Goal: Task Accomplishment & Management: Use online tool/utility

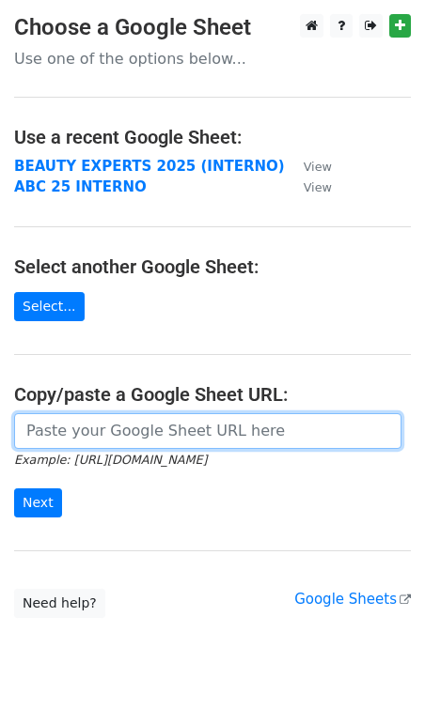
click at [114, 435] on input "url" at bounding box center [207, 431] width 387 height 36
paste input "https://docs.google.com/spreadsheets/d/1nRZoKuUe4oVc-rx_tNVDtj2I5jK5B6hO-2A8Gom…"
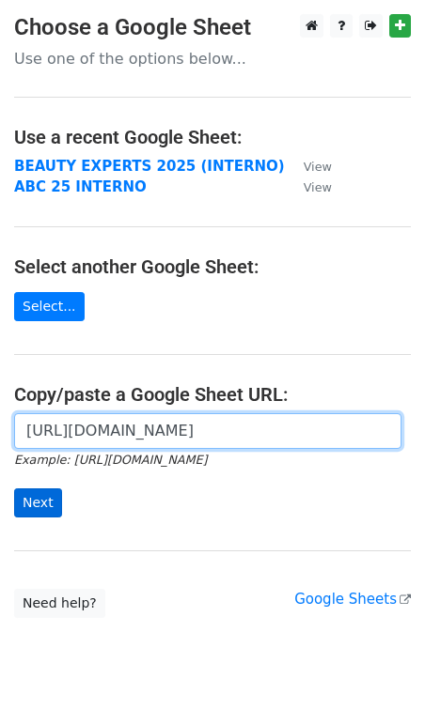
type input "https://docs.google.com/spreadsheets/d/1nRZoKuUe4oVc-rx_tNVDtj2I5jK5B6hO-2A8Gom…"
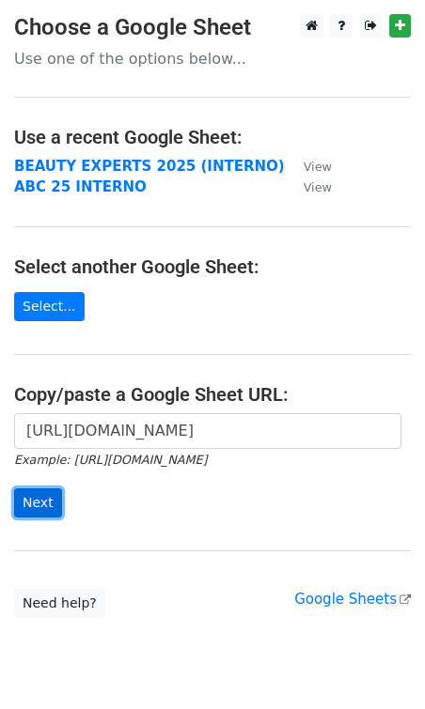
click at [38, 509] on input "Next" at bounding box center [38, 503] width 48 height 29
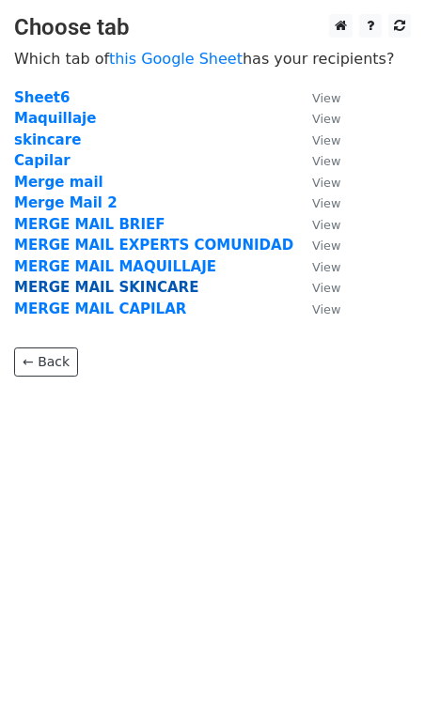
click at [144, 286] on strong "MERGE MAIL SKINCARE" at bounding box center [106, 287] width 184 height 17
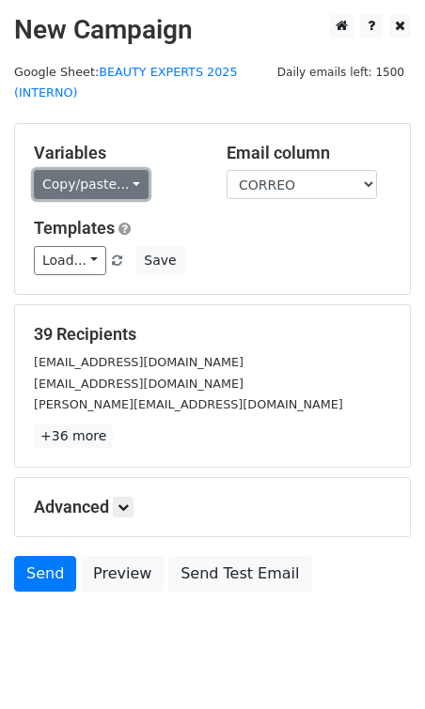
click at [75, 194] on link "Copy/paste..." at bounding box center [91, 184] width 115 height 29
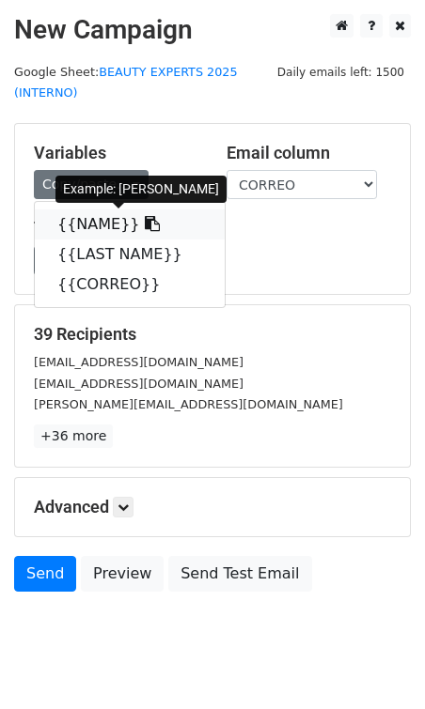
click at [99, 231] on link "{{NAME}}" at bounding box center [130, 225] width 190 height 30
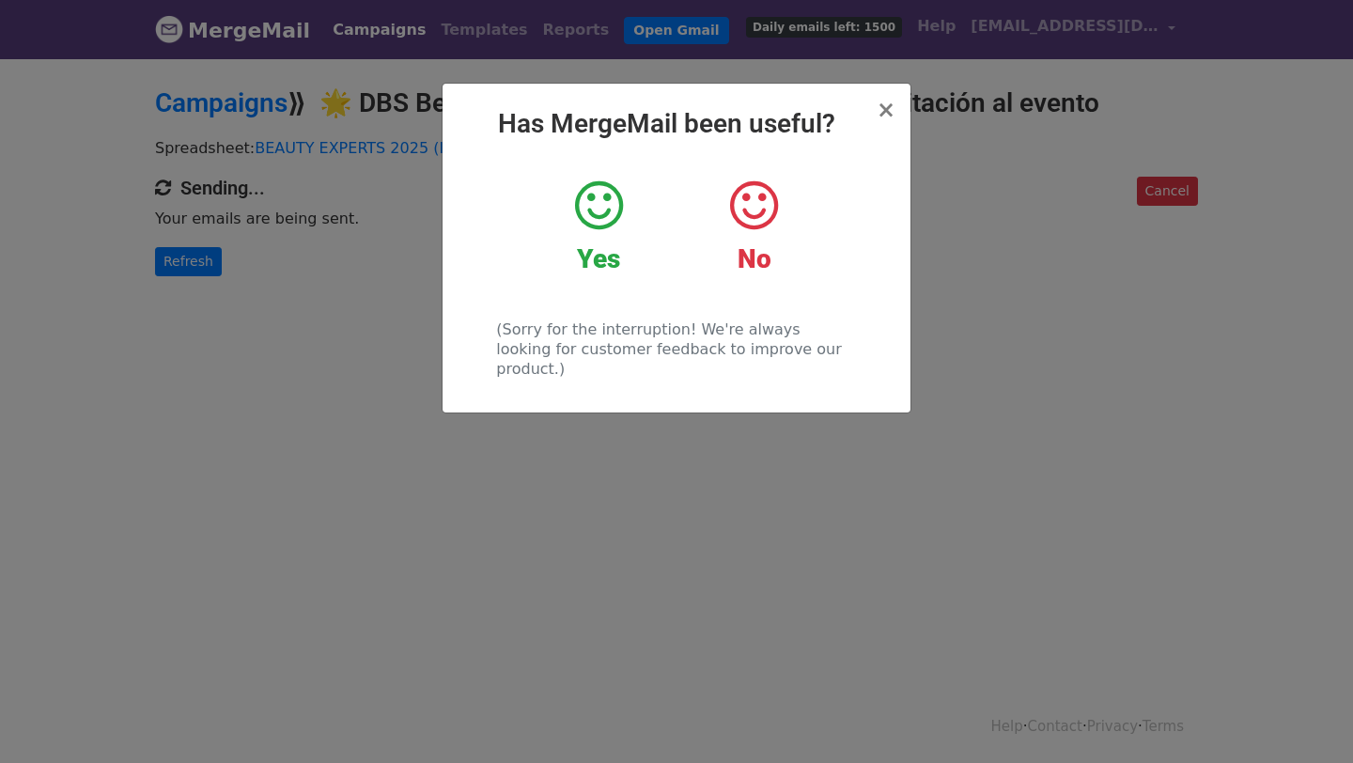
click at [617, 212] on icon at bounding box center [599, 206] width 48 height 56
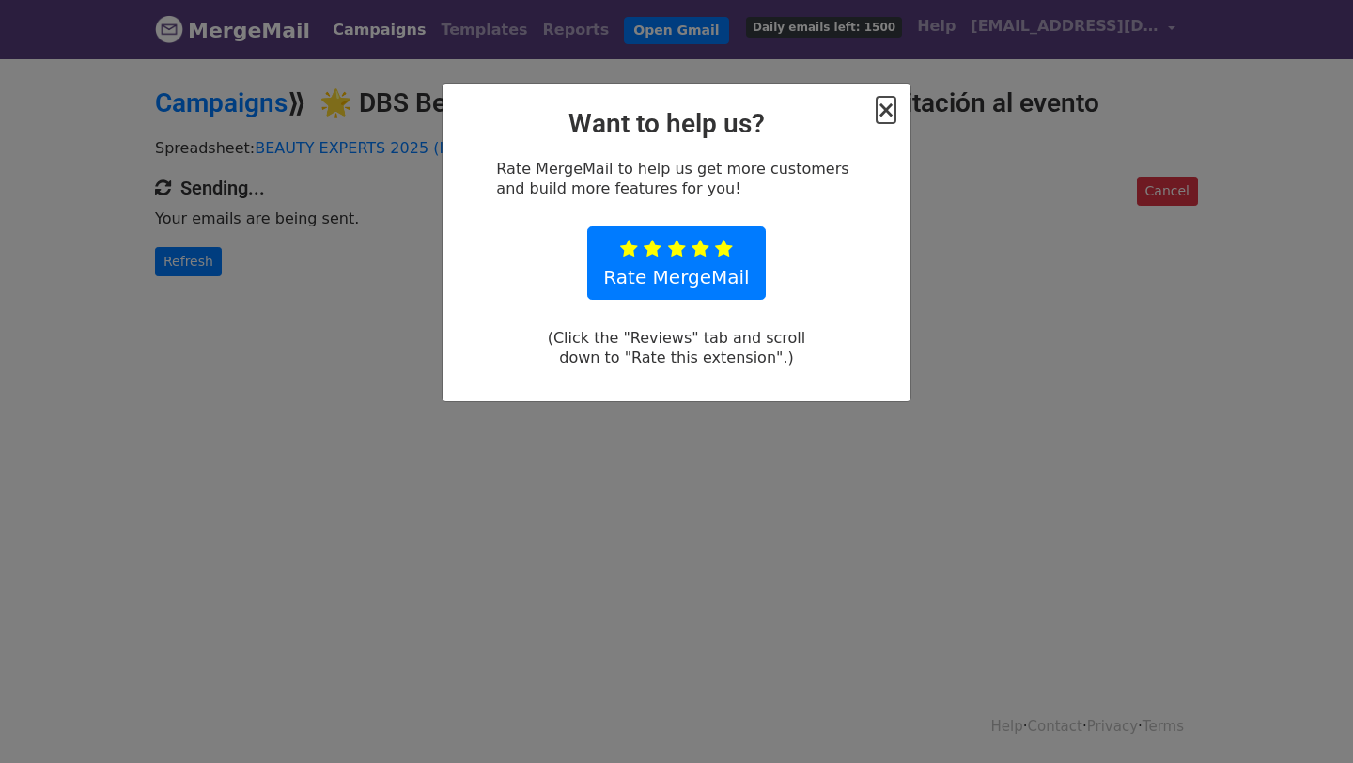
click at [885, 118] on span "×" at bounding box center [886, 110] width 19 height 26
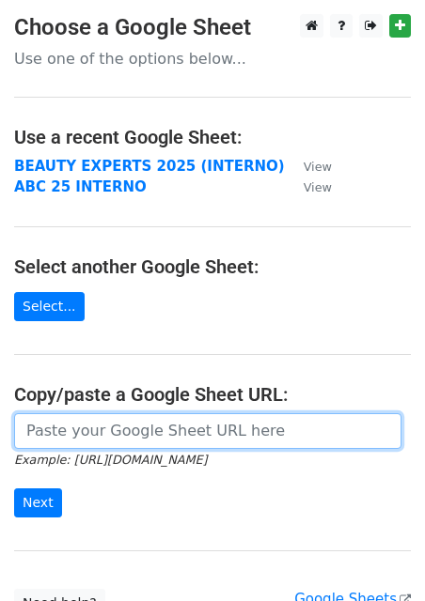
click at [82, 437] on input "url" at bounding box center [207, 431] width 387 height 36
paste input "https://docs.google.com/spreadsheets/d/1nRZoKuUe4oVc-rx_tNVDtj2I5jK5B6hO-2A8Gom…"
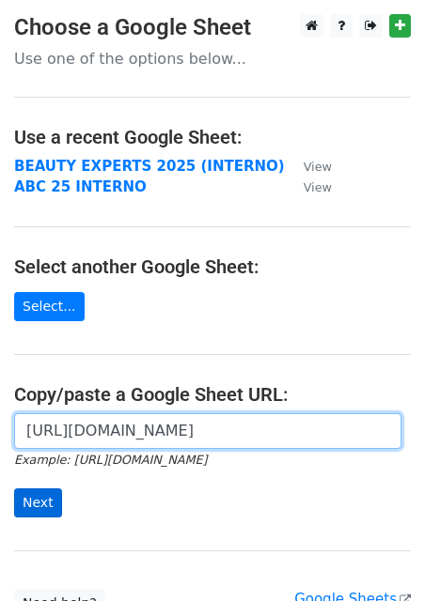
type input "https://docs.google.com/spreadsheets/d/1nRZoKuUe4oVc-rx_tNVDtj2I5jK5B6hO-2A8Gom…"
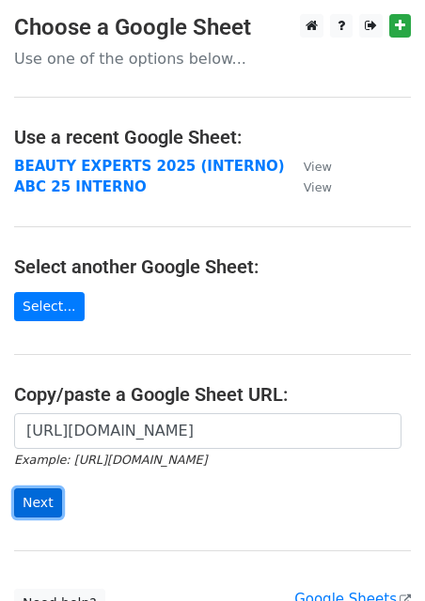
click at [51, 496] on input "Next" at bounding box center [38, 503] width 48 height 29
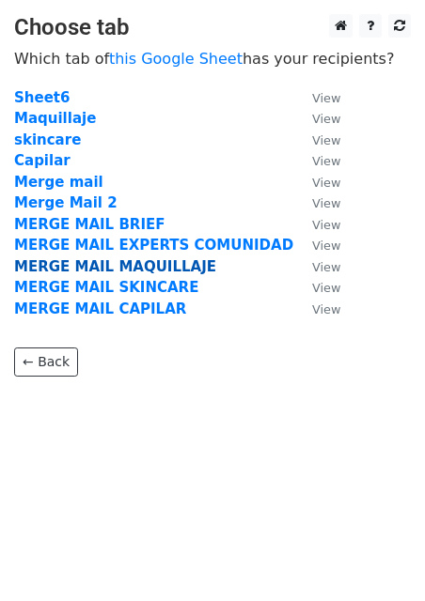
click at [95, 271] on strong "MERGE MAIL MAQUILLAJE" at bounding box center [115, 266] width 202 height 17
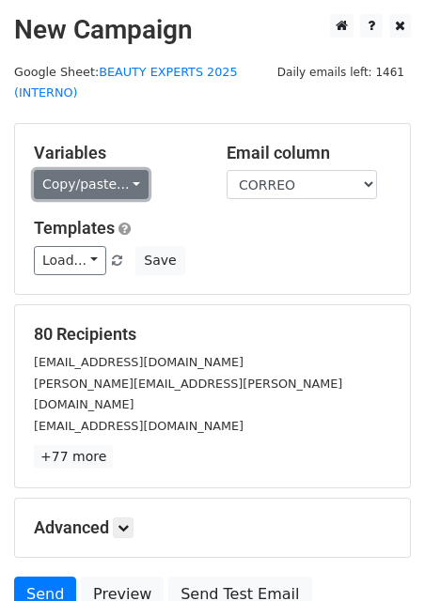
click at [97, 182] on link "Copy/paste..." at bounding box center [91, 184] width 115 height 29
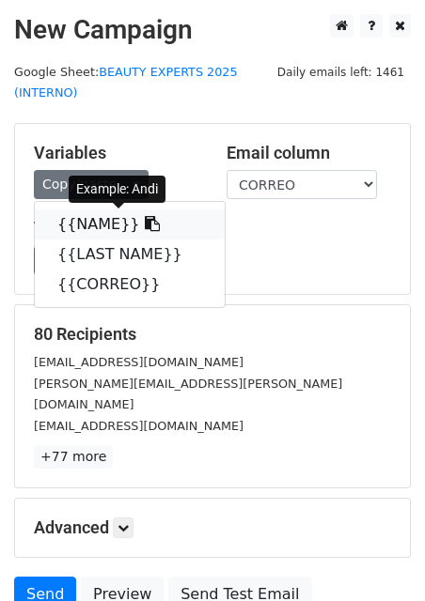
click at [100, 221] on link "{{NAME}}" at bounding box center [130, 225] width 190 height 30
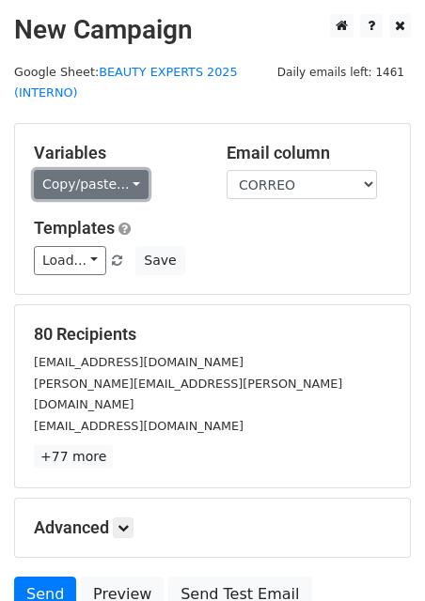
click at [77, 191] on link "Copy/paste..." at bounding box center [91, 184] width 115 height 29
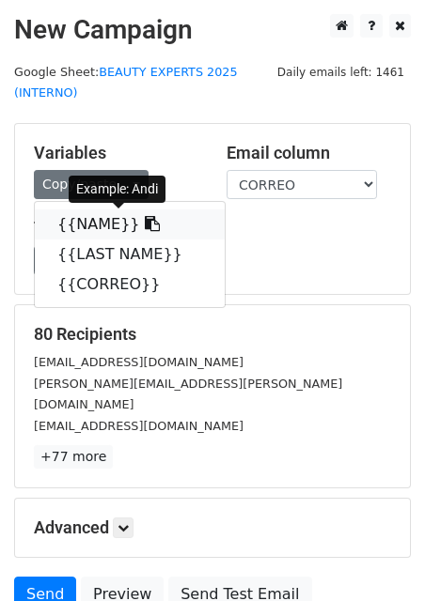
click at [103, 226] on link "{{NAME}}" at bounding box center [130, 225] width 190 height 30
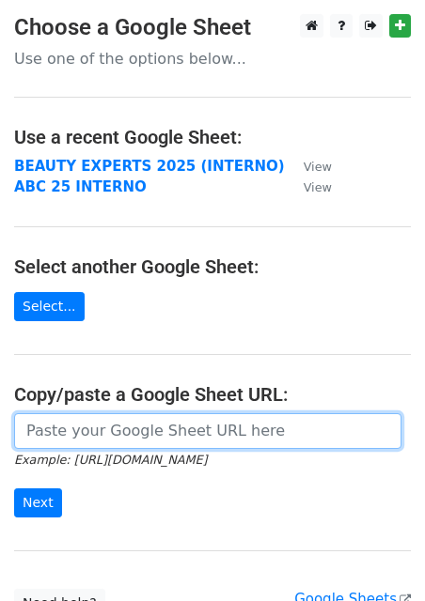
click at [90, 433] on input "url" at bounding box center [207, 431] width 387 height 36
paste input "[URL][DOMAIN_NAME]"
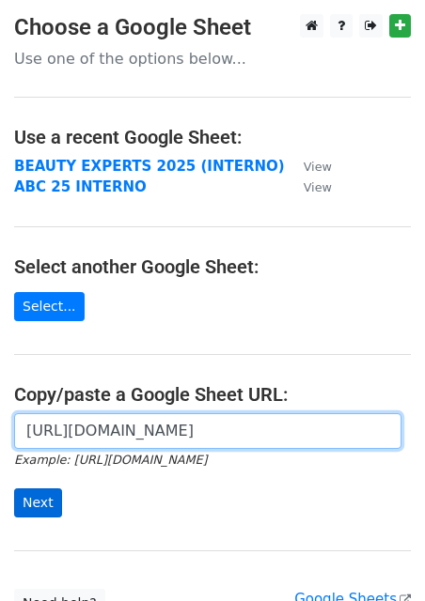
type input "[URL][DOMAIN_NAME]"
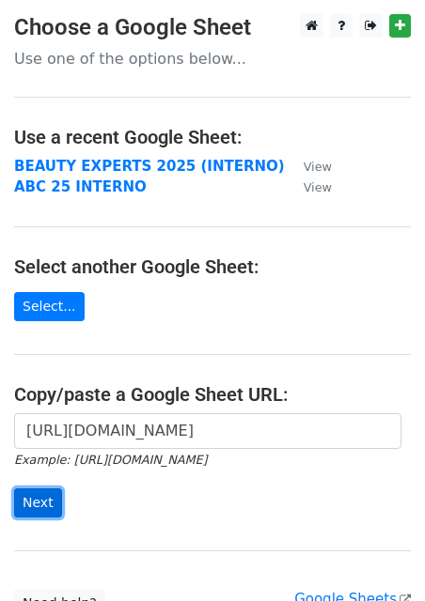
click at [40, 499] on input "Next" at bounding box center [38, 503] width 48 height 29
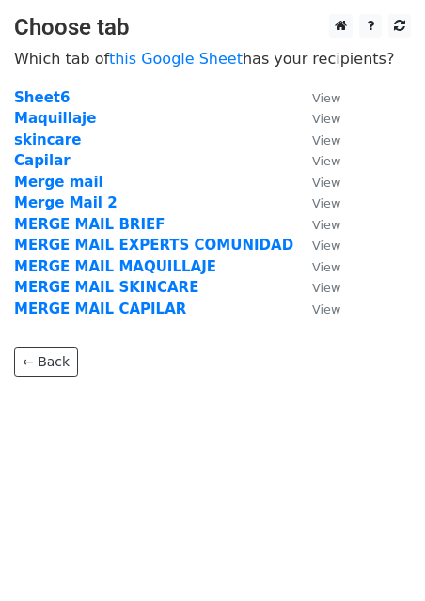
click at [132, 300] on td "MERGE MAIL CAPILAR" at bounding box center [153, 310] width 279 height 22
click at [136, 316] on strong "MERGE MAIL CAPILAR" at bounding box center [100, 309] width 172 height 17
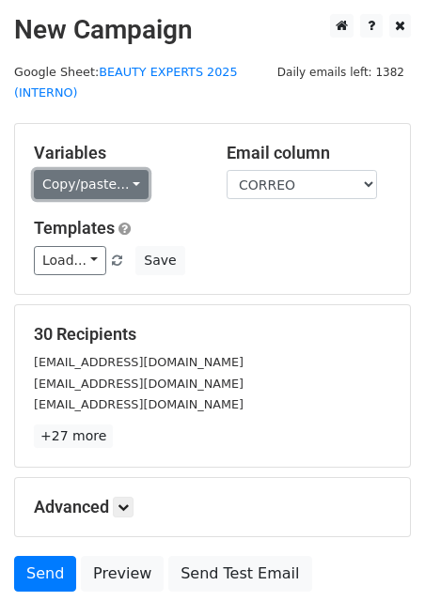
click at [92, 184] on link "Copy/paste..." at bounding box center [91, 184] width 115 height 29
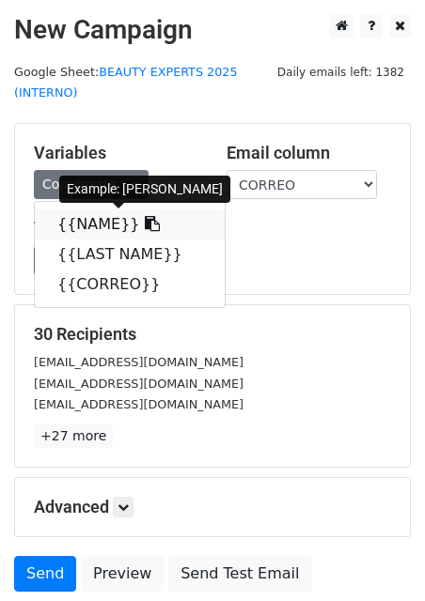
click at [88, 222] on link "{{NAME}}" at bounding box center [130, 225] width 190 height 30
